Goal: Information Seeking & Learning: Learn about a topic

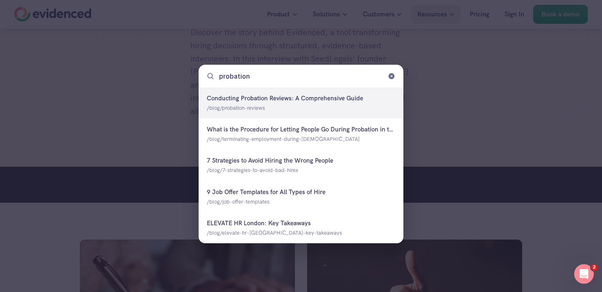
scroll to position [351, 0]
click at [389, 80] on div "probation" at bounding box center [301, 76] width 205 height 23
click at [391, 75] on icon at bounding box center [391, 76] width 7 height 7
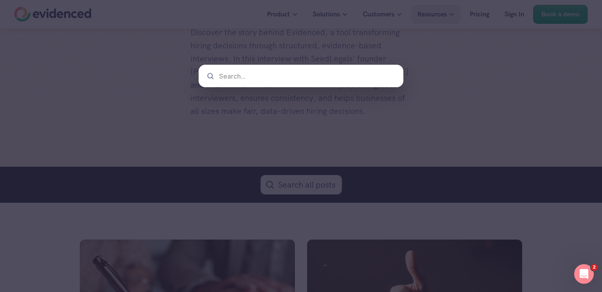
click at [339, 27] on div at bounding box center [301, 29] width 205 height 59
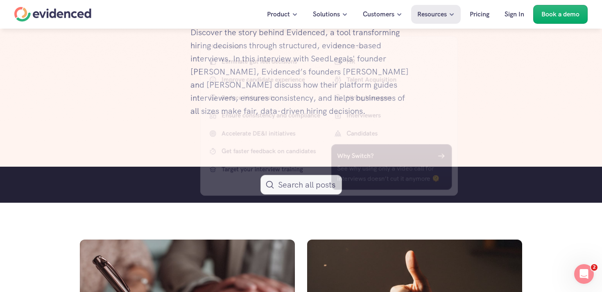
click at [335, 16] on p "Solutions" at bounding box center [326, 14] width 27 height 11
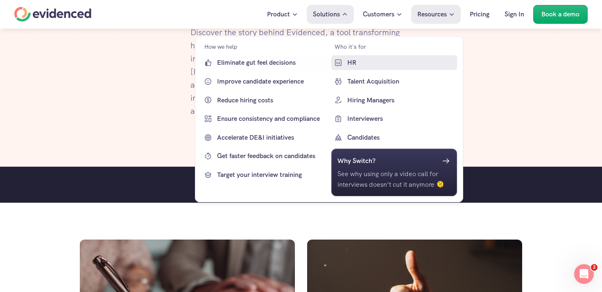
click at [349, 62] on p "HR" at bounding box center [401, 62] width 108 height 11
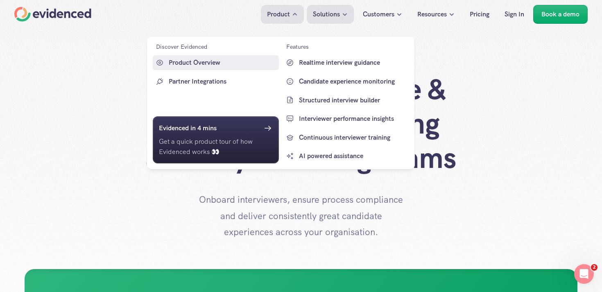
click at [220, 64] on p "Product Overview" at bounding box center [223, 62] width 108 height 11
